Goal: Navigation & Orientation: Find specific page/section

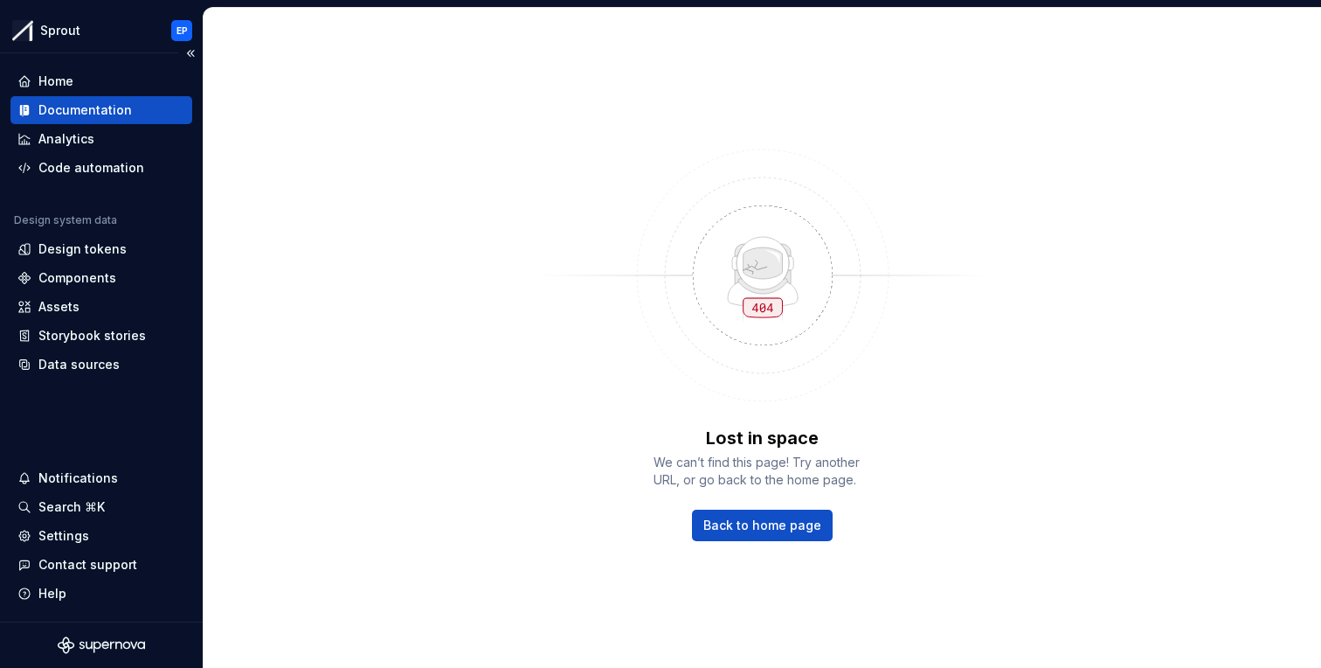
click at [107, 107] on div "Documentation" at bounding box center [85, 109] width 94 height 17
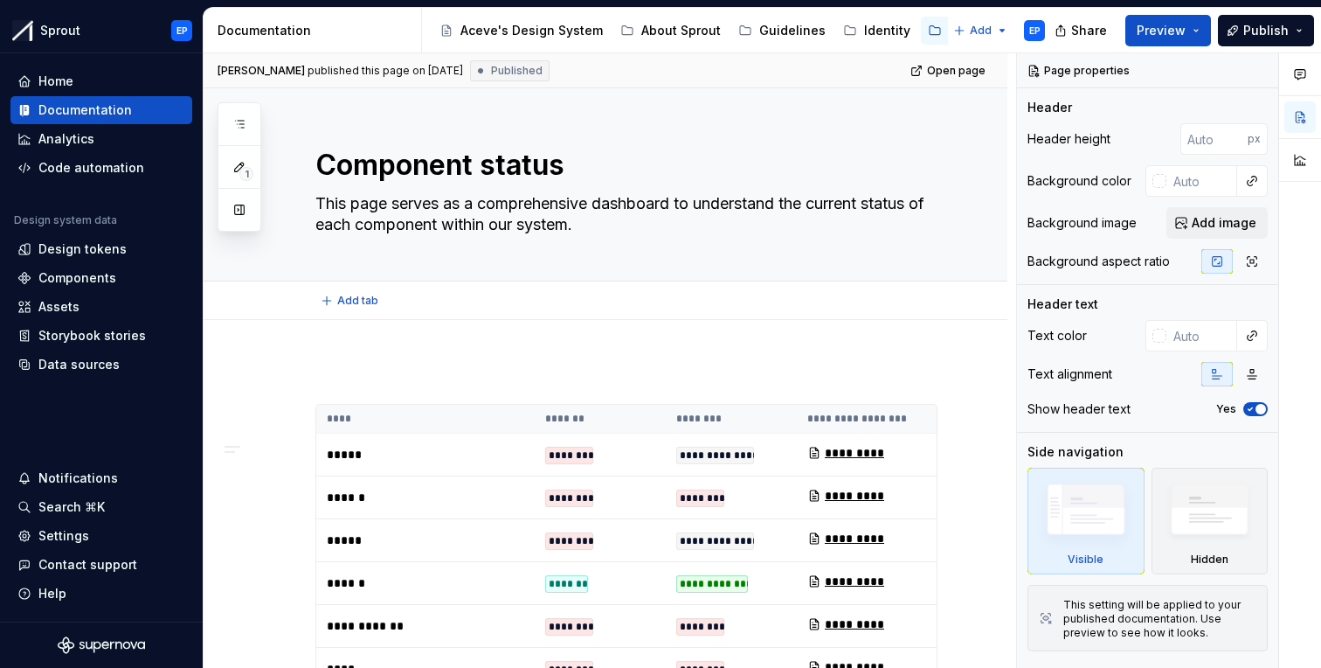
type textarea "*"
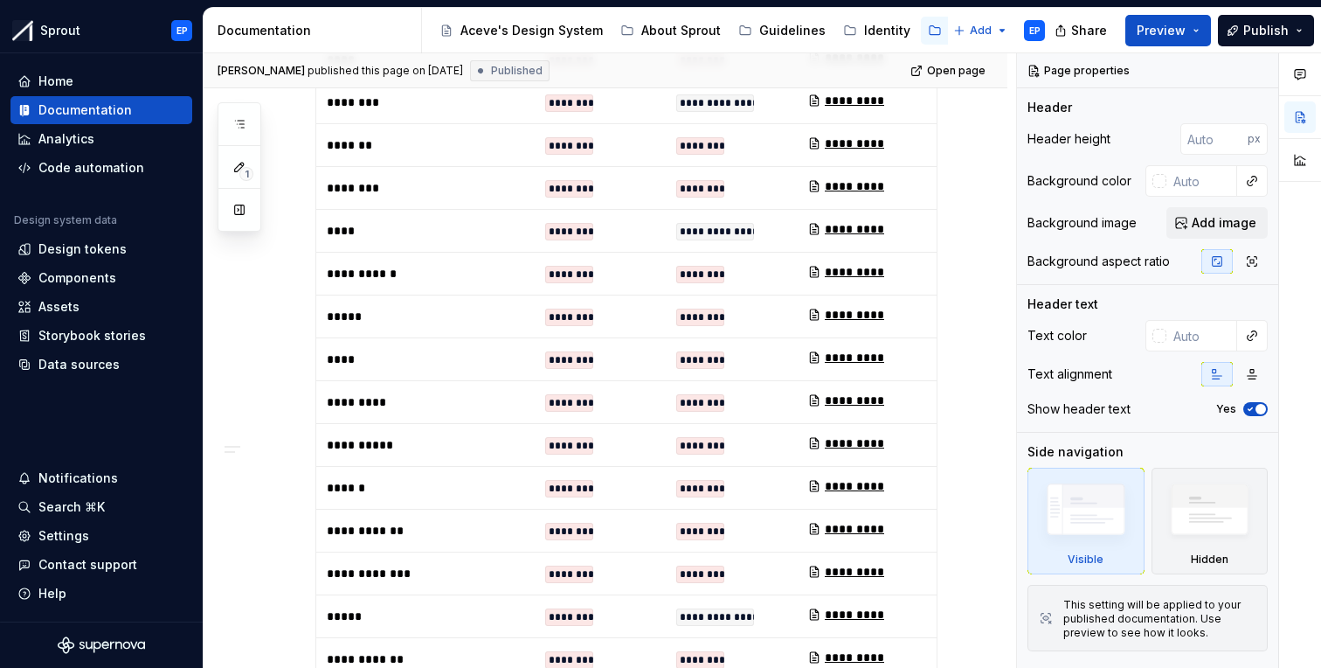
scroll to position [611, 0]
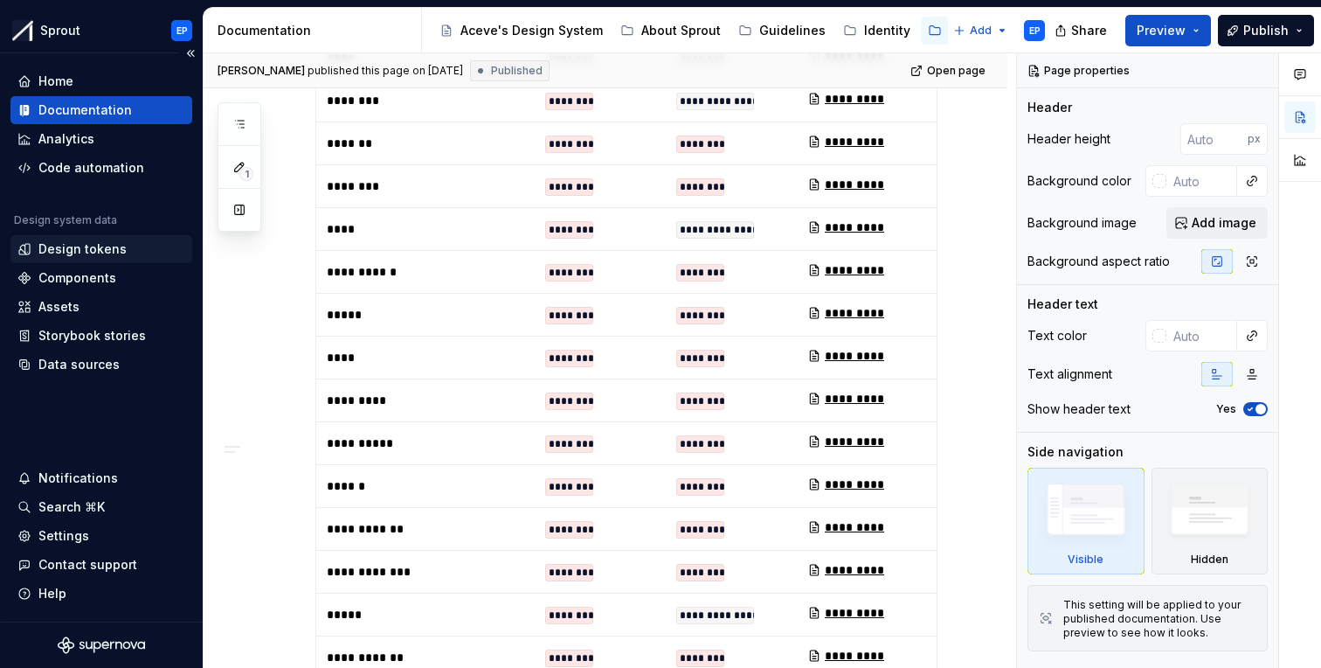
click at [89, 250] on div "Design tokens" at bounding box center [82, 248] width 88 height 17
